Goal: Transaction & Acquisition: Register for event/course

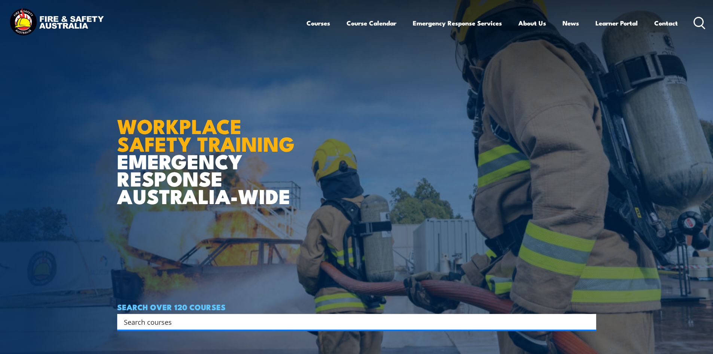
click at [701, 22] on icon at bounding box center [699, 23] width 12 height 12
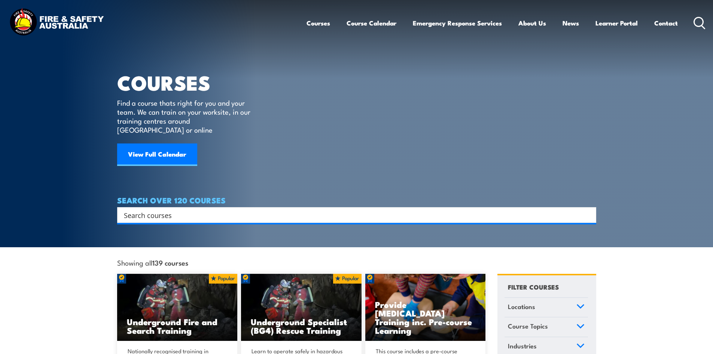
click at [163, 209] on input "Search input" at bounding box center [352, 214] width 456 height 11
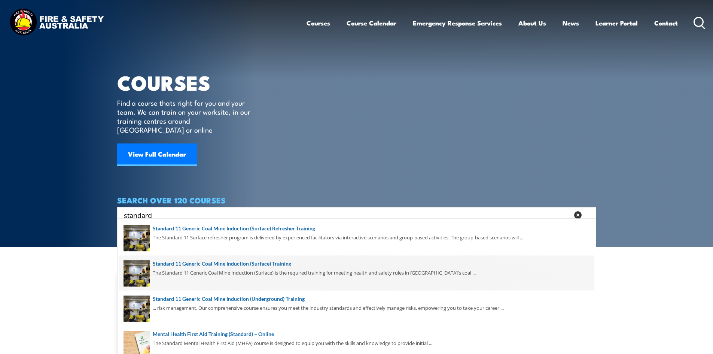
type input "standard"
click at [249, 264] on span at bounding box center [356, 272] width 474 height 35
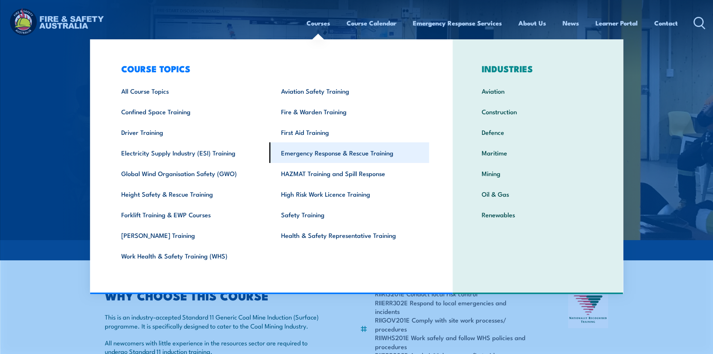
click at [338, 152] on link "Emergency Response & Rescue Training" at bounding box center [349, 152] width 160 height 21
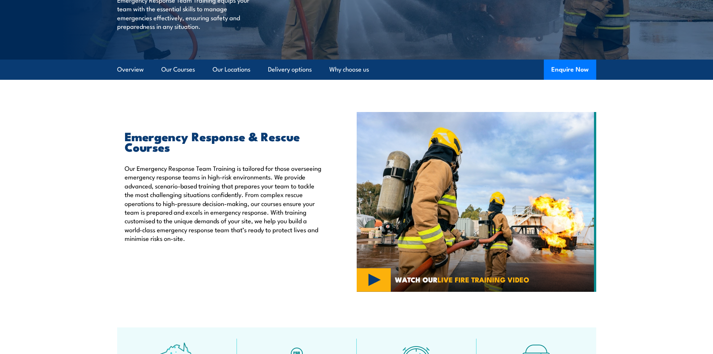
scroll to position [112, 0]
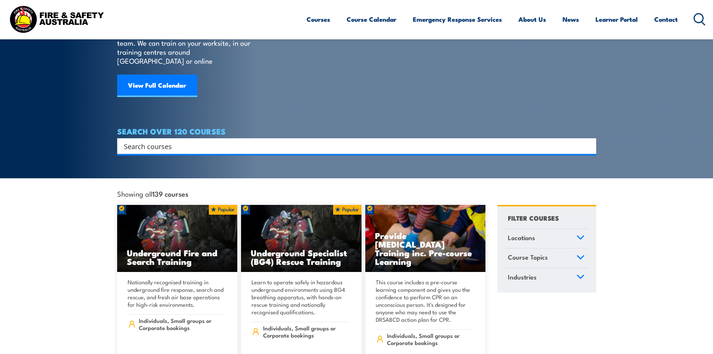
scroll to position [75, 0]
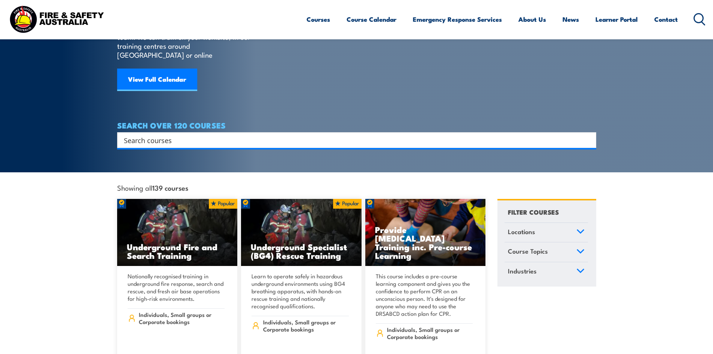
click at [211, 134] on input "Search input" at bounding box center [352, 139] width 456 height 11
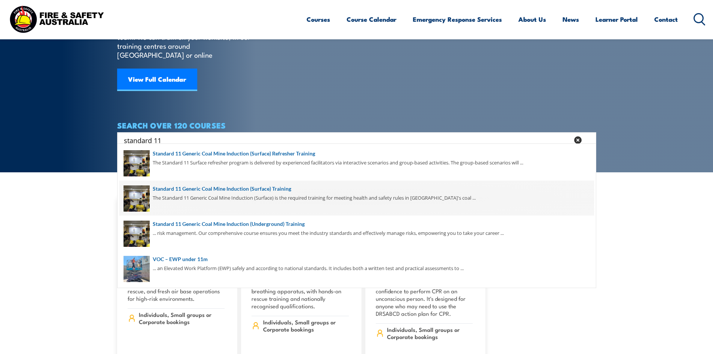
type input "standard 11"
click at [243, 187] on span at bounding box center [356, 197] width 474 height 35
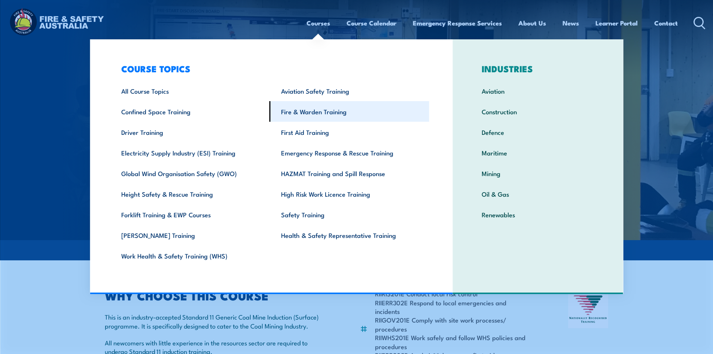
click at [331, 115] on link "Fire & Warden Training" at bounding box center [349, 111] width 160 height 21
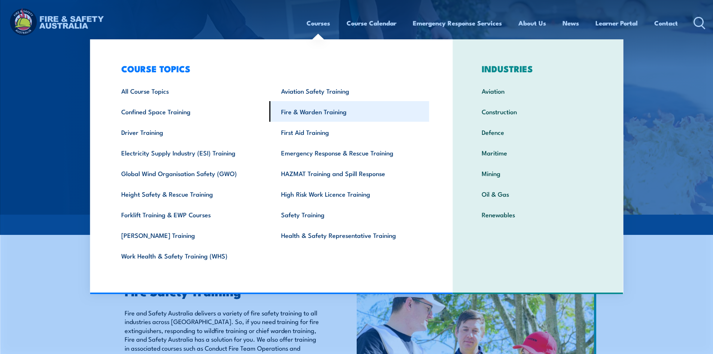
click at [315, 114] on link "Fire & Warden Training" at bounding box center [349, 111] width 160 height 21
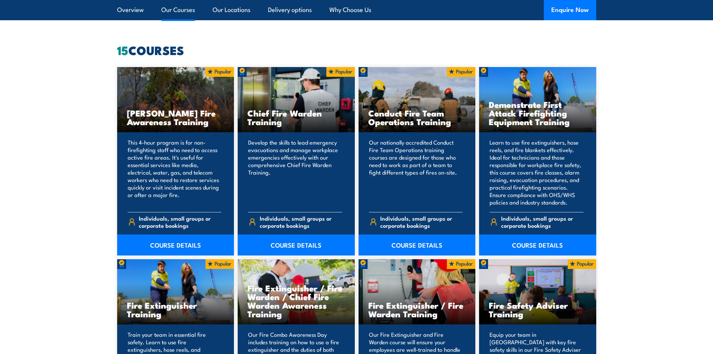
scroll to position [561, 0]
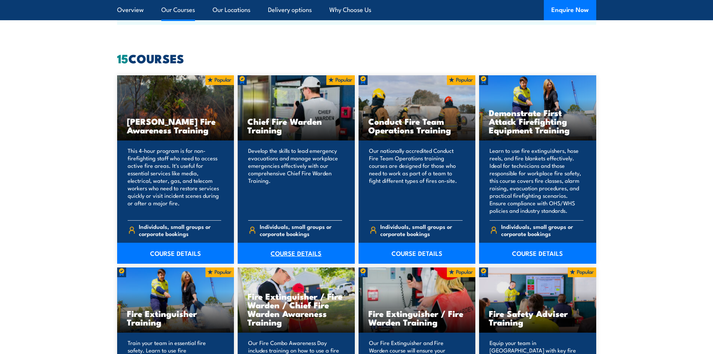
click at [297, 250] on link "COURSE DETAILS" at bounding box center [296, 252] width 117 height 21
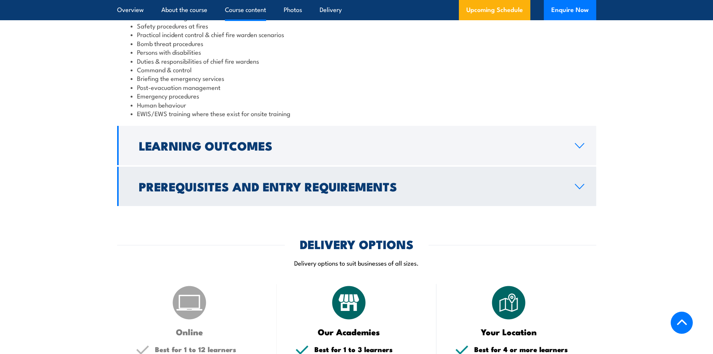
scroll to position [861, 0]
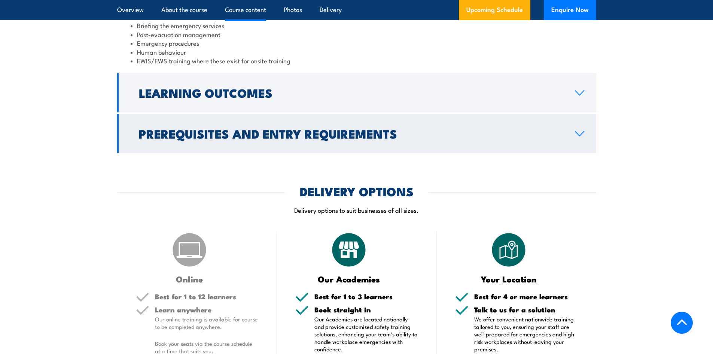
click at [570, 132] on link "Prerequisites and Entry Requirements" at bounding box center [356, 133] width 479 height 39
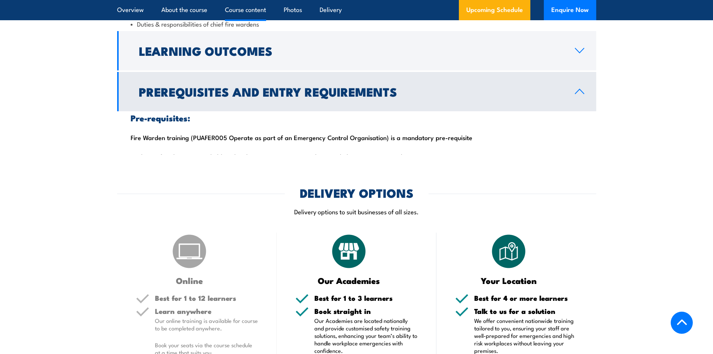
scroll to position [798, 0]
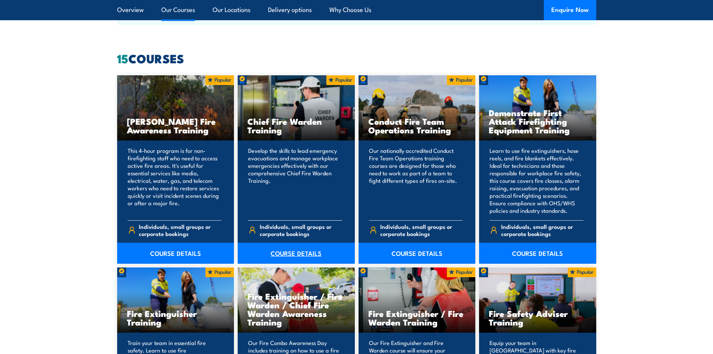
click at [308, 254] on link "COURSE DETAILS" at bounding box center [296, 252] width 117 height 21
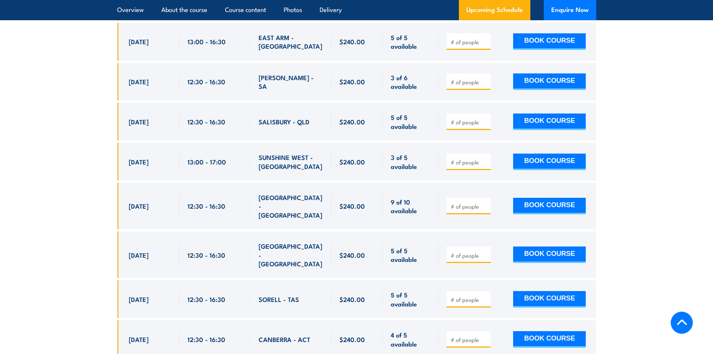
scroll to position [1834, 0]
click at [467, 334] on span at bounding box center [468, 338] width 39 height 9
click at [467, 335] on input "number" at bounding box center [469, 338] width 37 height 7
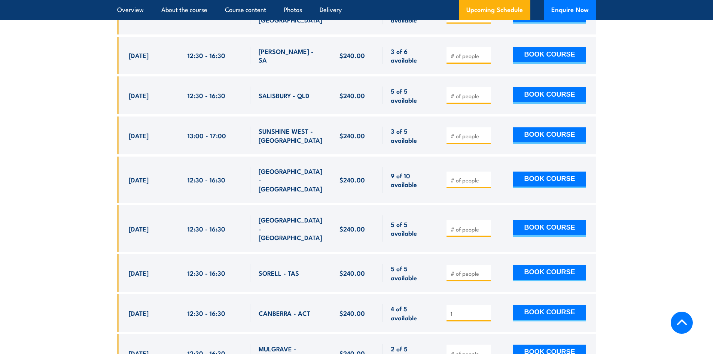
scroll to position [1871, 0]
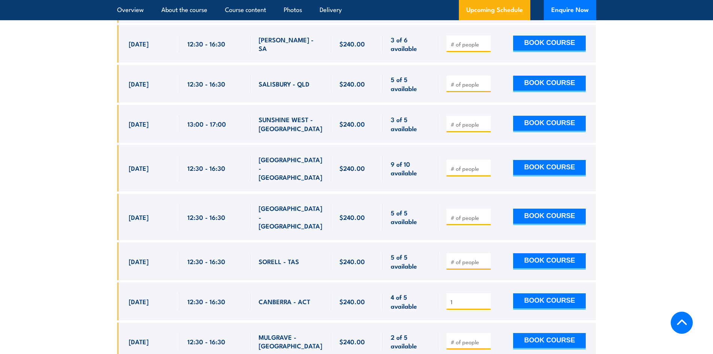
type input "1"
click at [463, 338] on input "number" at bounding box center [469, 341] width 37 height 7
type input "1"
click at [532, 333] on button "BOOK COURSE" at bounding box center [549, 341] width 73 height 16
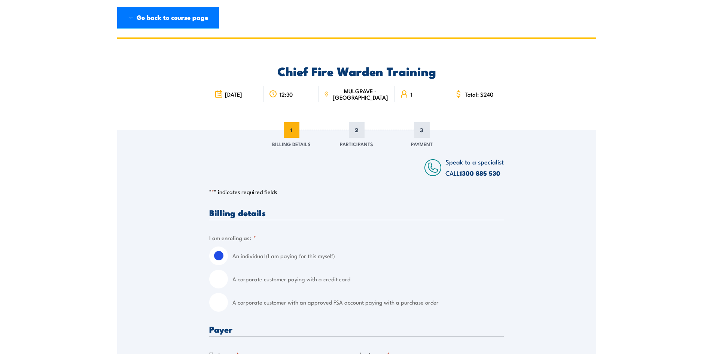
click at [218, 302] on input "A corporate customer with an approved FSA account paying with a purchase order" at bounding box center [218, 302] width 19 height 19
radio input "true"
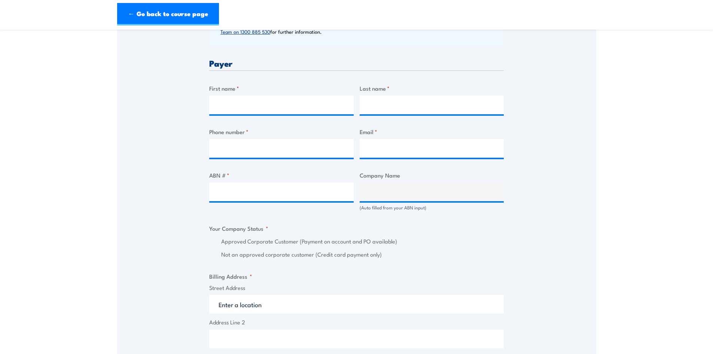
scroll to position [225, 0]
